Goal: Information Seeking & Learning: Learn about a topic

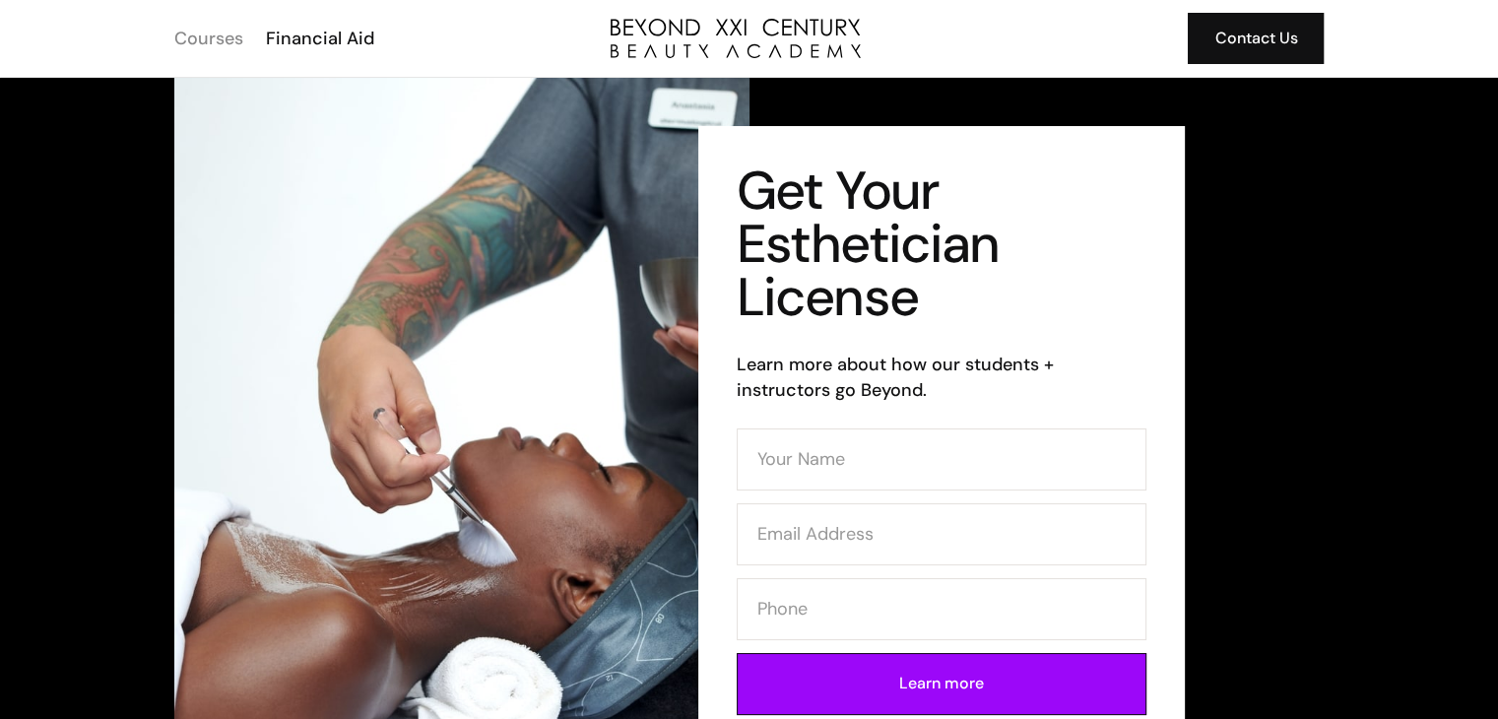
click at [213, 32] on div "Courses" at bounding box center [208, 39] width 69 height 26
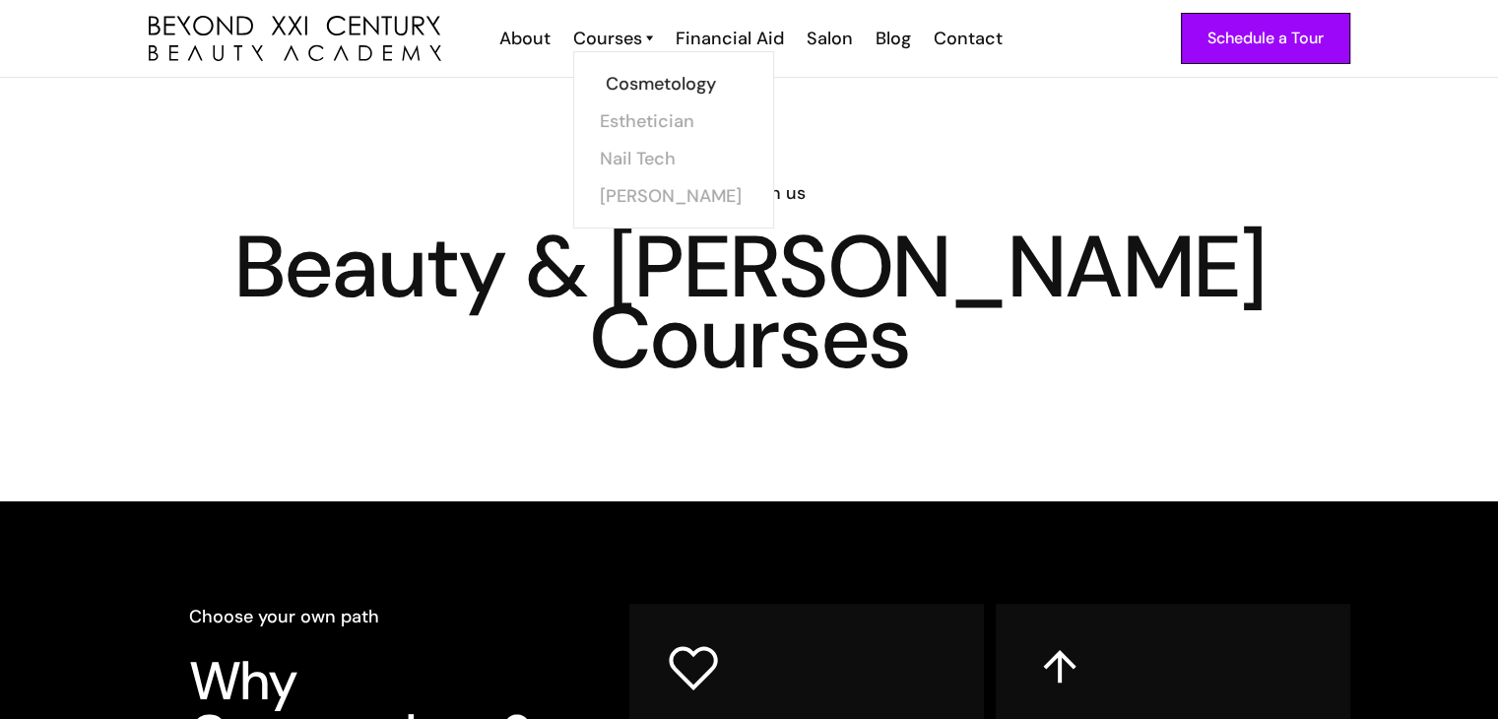
click at [656, 78] on link "Cosmetology" at bounding box center [680, 83] width 148 height 37
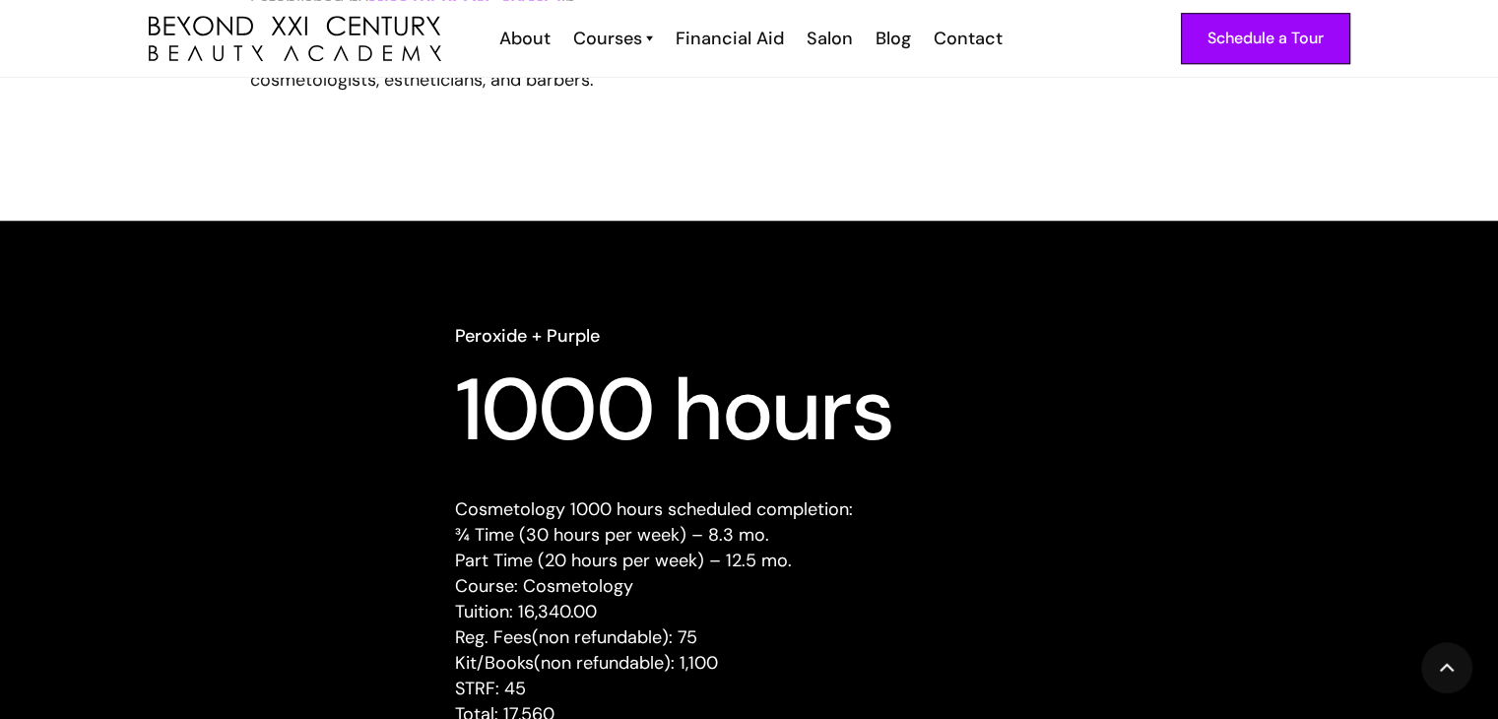
scroll to position [1733, 0]
